Goal: Obtain resource: Obtain resource

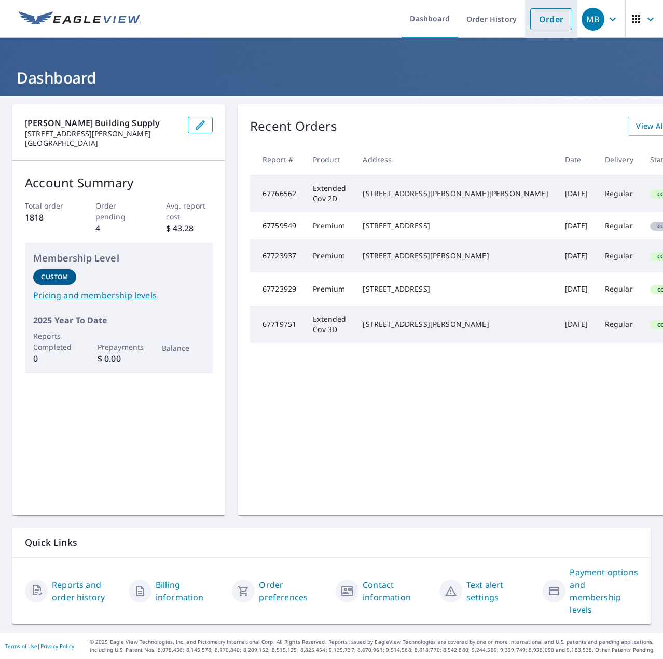
click at [537, 19] on link "Order" at bounding box center [551, 19] width 42 height 22
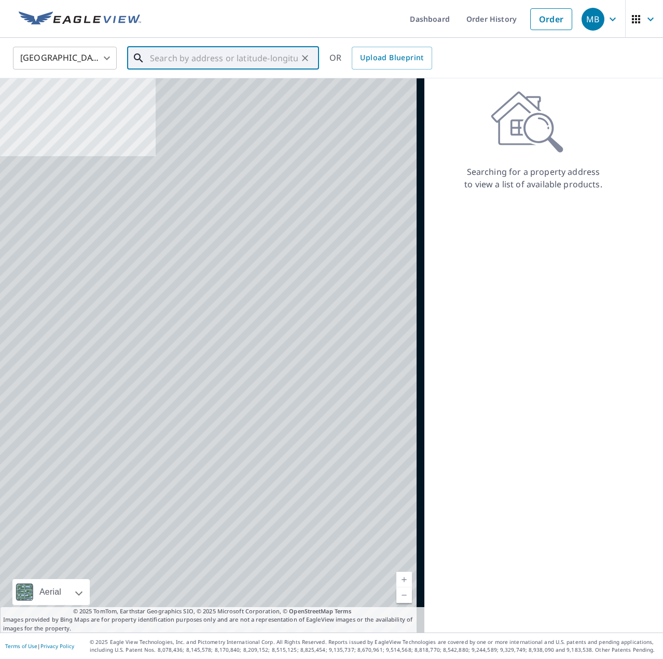
click at [188, 50] on input "text" at bounding box center [224, 58] width 148 height 29
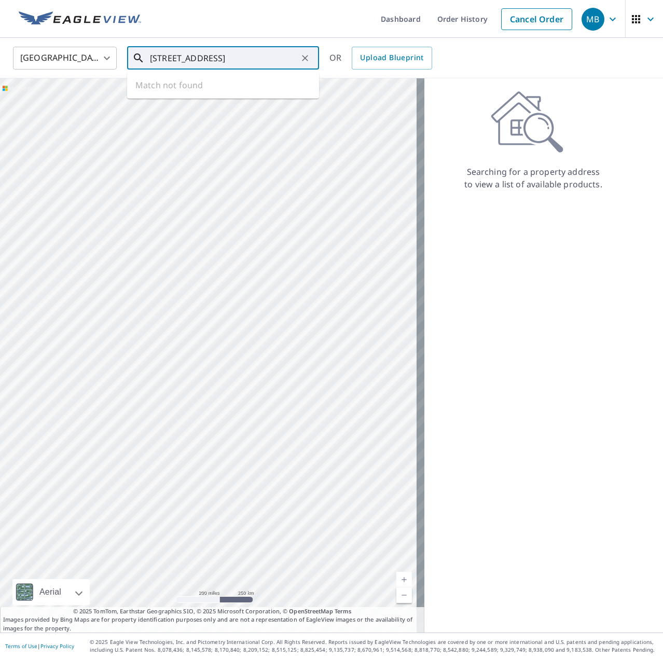
type input "[STREET_ADDRESS]"
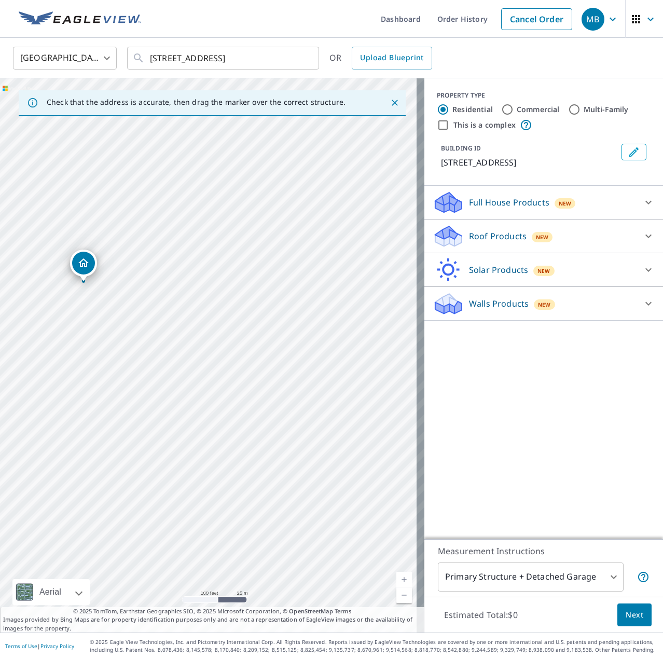
drag, startPoint x: 238, startPoint y: 365, endPoint x: 152, endPoint y: 331, distance: 91.3
click at [159, 338] on div "[STREET_ADDRESS]" at bounding box center [212, 355] width 424 height 554
drag, startPoint x: 83, startPoint y: 272, endPoint x: 212, endPoint y: 363, distance: 157.7
drag, startPoint x: 194, startPoint y: 257, endPoint x: 165, endPoint y: 230, distance: 39.3
click at [473, 233] on p "Roof Products" at bounding box center [498, 236] width 58 height 12
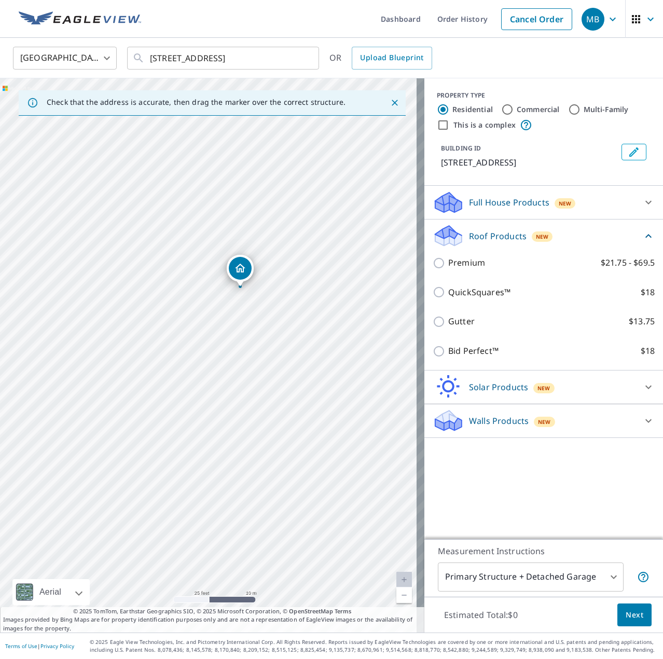
drag, startPoint x: 242, startPoint y: 383, endPoint x: 252, endPoint y: 372, distance: 14.7
click at [252, 372] on div "[STREET_ADDRESS]" at bounding box center [212, 355] width 424 height 554
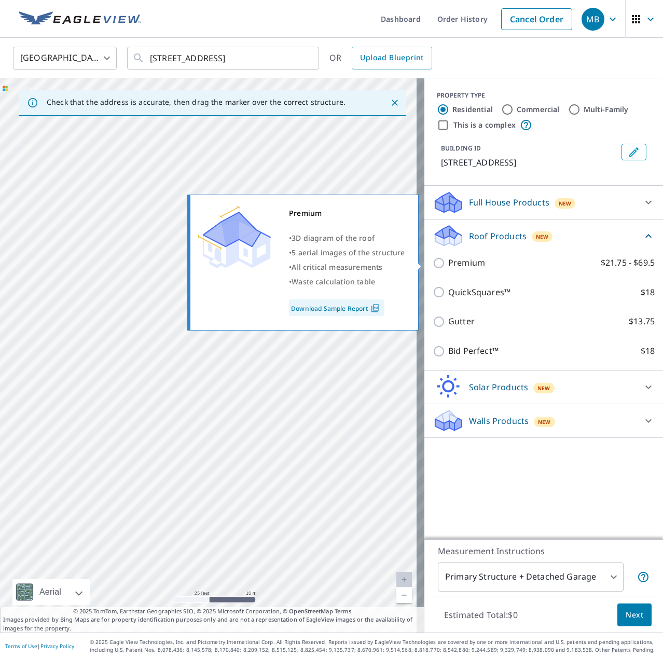
click at [459, 259] on p "Premium" at bounding box center [466, 262] width 37 height 13
click at [448, 259] on input "Premium $21.75 - $69.5" at bounding box center [441, 263] width 16 height 12
checkbox input "true"
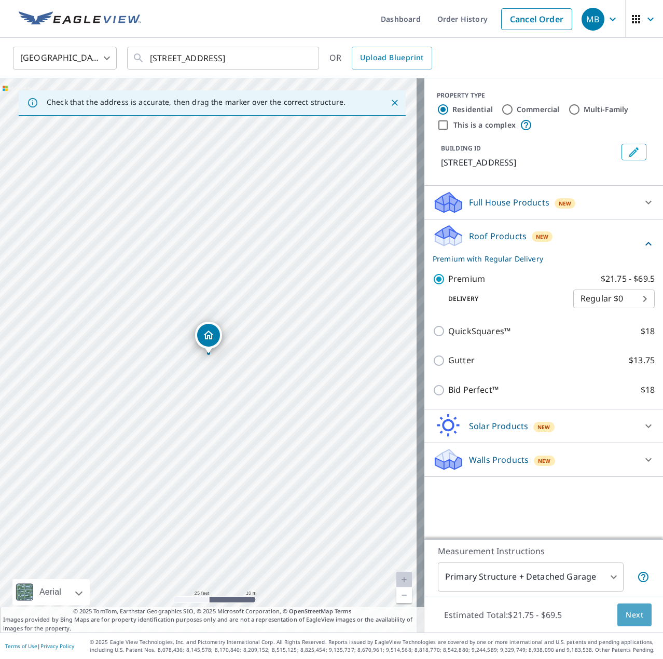
click at [638, 620] on button "Next" at bounding box center [634, 614] width 34 height 23
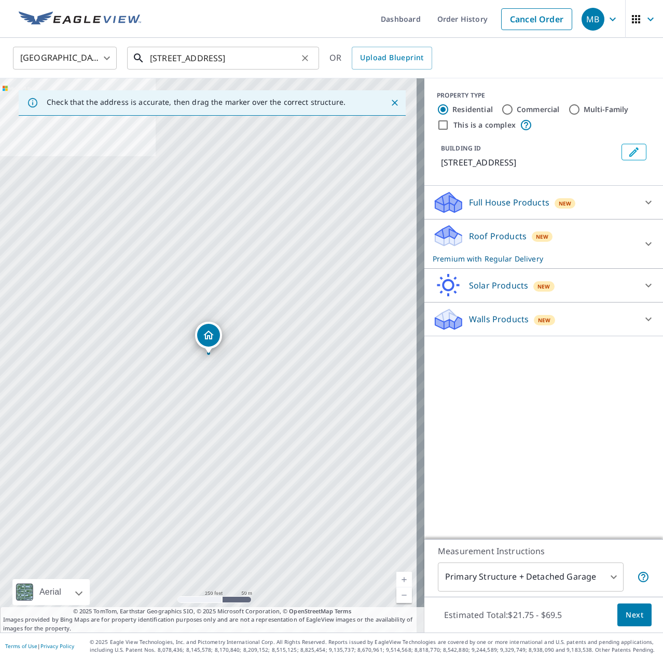
click at [168, 58] on input "[STREET_ADDRESS]" at bounding box center [224, 58] width 148 height 29
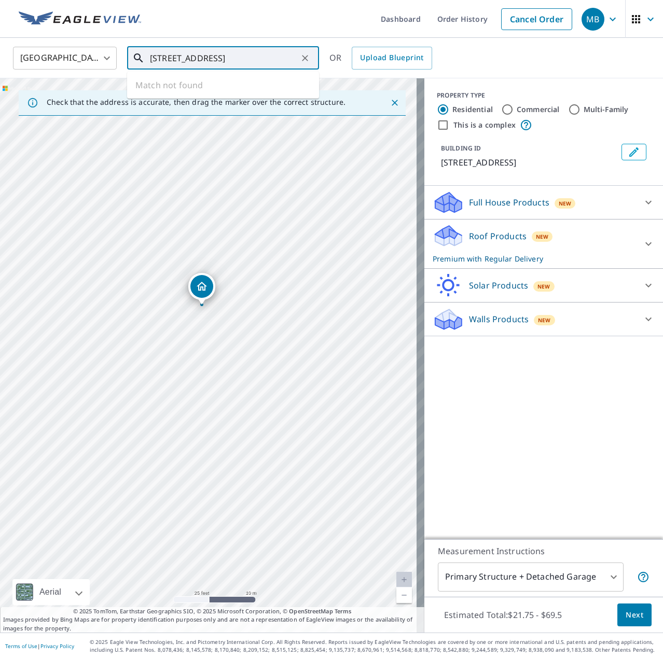
drag, startPoint x: 226, startPoint y: 331, endPoint x: 278, endPoint y: 298, distance: 61.9
click at [278, 298] on div "[STREET_ADDRESS]" at bounding box center [212, 355] width 424 height 554
drag, startPoint x: 167, startPoint y: 58, endPoint x: 75, endPoint y: 48, distance: 92.3
click at [75, 48] on div "[GEOGRAPHIC_DATA] [GEOGRAPHIC_DATA] ​ 8504 n 1000 e rd manteno il ​ Match not f…" at bounding box center [327, 58] width 645 height 24
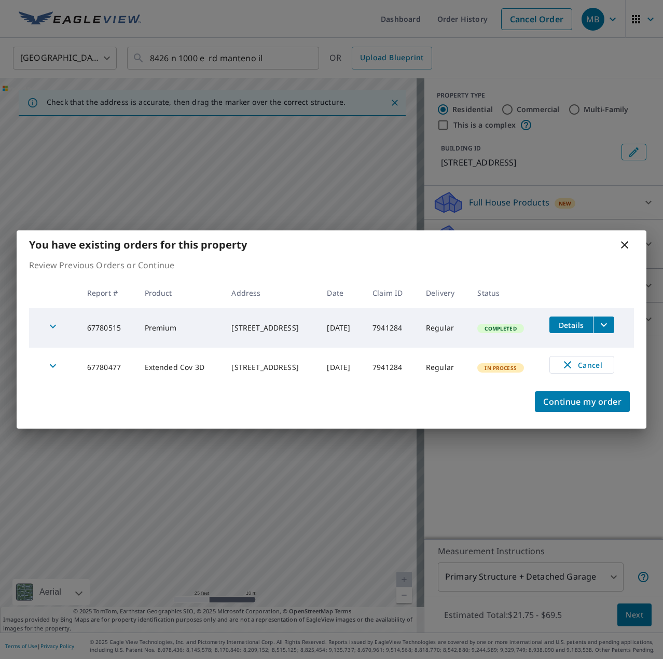
click at [601, 322] on icon "filesDropdownBtn-67780515" at bounding box center [603, 324] width 12 height 12
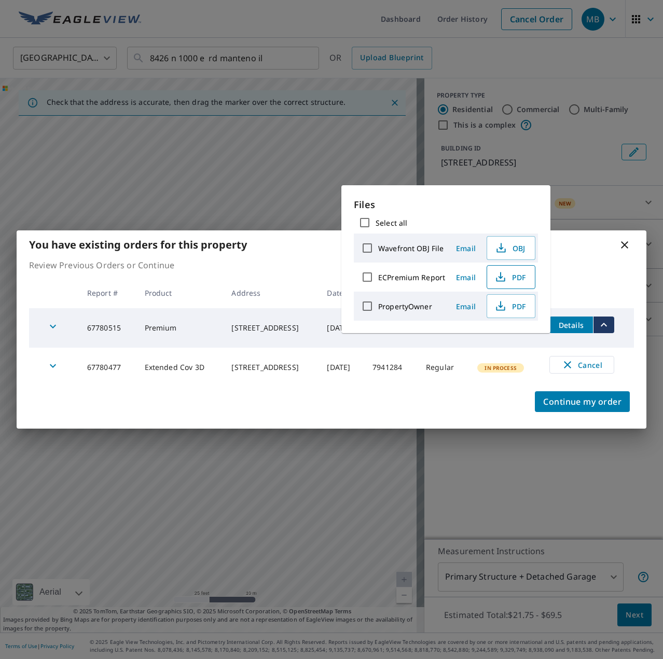
click at [508, 274] on span "PDF" at bounding box center [509, 277] width 33 height 12
click at [619, 243] on icon at bounding box center [624, 245] width 12 height 12
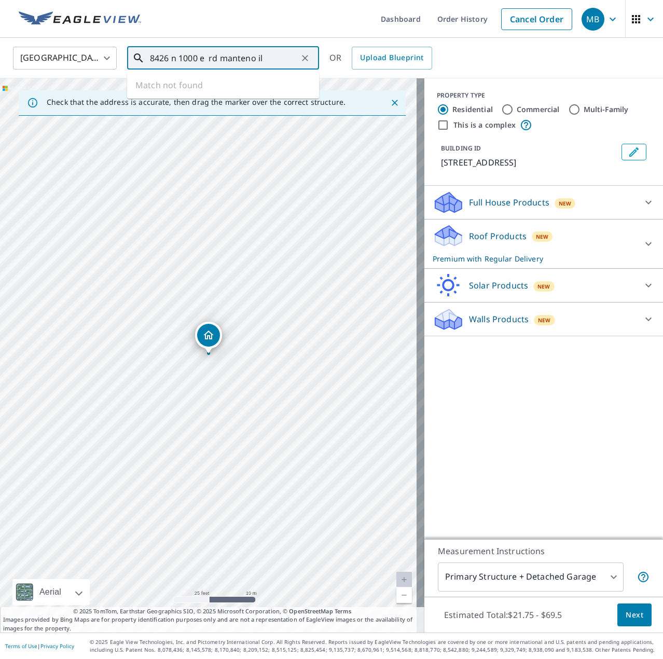
click at [164, 59] on input "8426 n 1000 e rd manteno il" at bounding box center [224, 58] width 148 height 29
type input "[STREET_ADDRESS]"
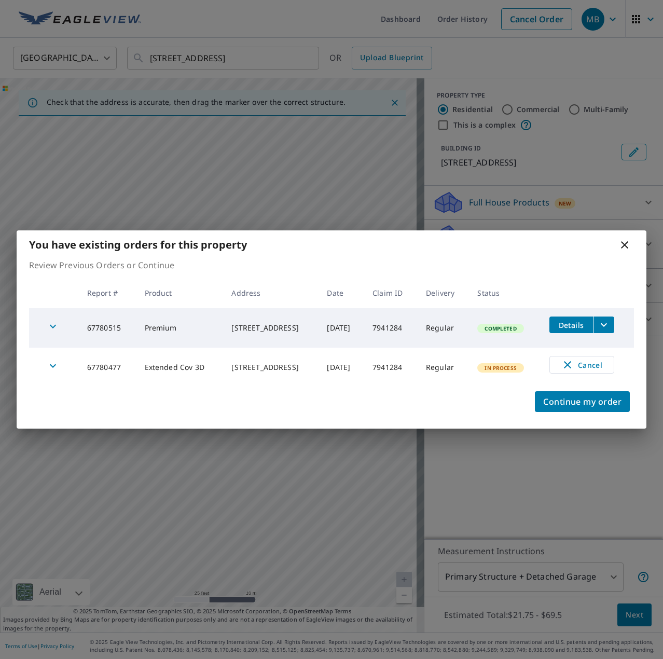
drag, startPoint x: 610, startPoint y: 324, endPoint x: 513, endPoint y: 344, distance: 98.7
click at [526, 342] on tr "67780515 Premium [STREET_ADDRESS] [DATE] 7941284 Regular Completed Details" at bounding box center [331, 327] width 605 height 39
click at [357, 385] on td "[DATE]" at bounding box center [341, 366] width 46 height 39
click at [621, 243] on icon at bounding box center [624, 245] width 12 height 12
